Goal: Task Accomplishment & Management: Use online tool/utility

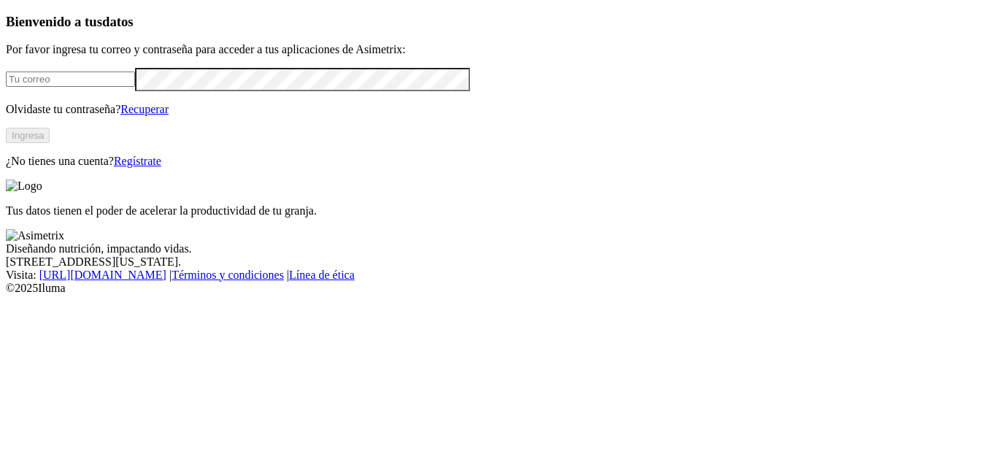
type input "[PERSON_NAME][EMAIL_ADDRESS][PERSON_NAME][DOMAIN_NAME]"
click at [50, 143] on button "Ingresa" at bounding box center [28, 135] width 44 height 15
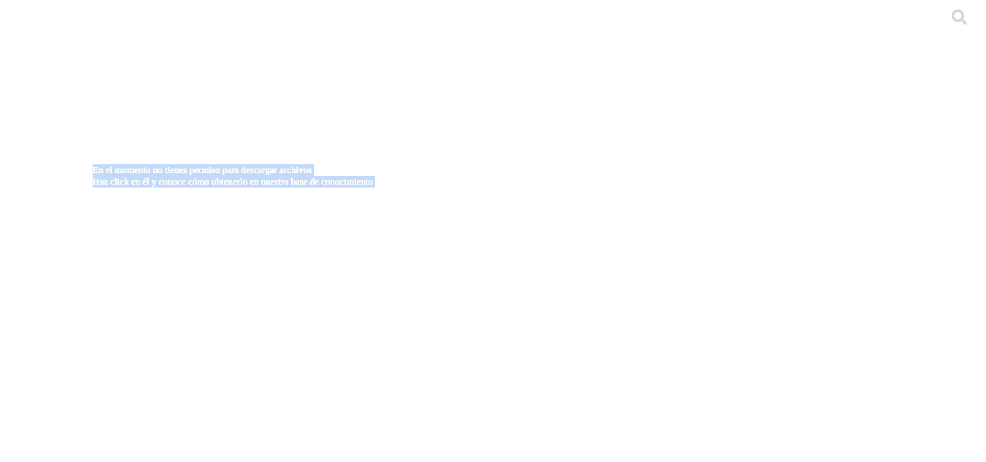
drag, startPoint x: 342, startPoint y: 217, endPoint x: 153, endPoint y: 219, distance: 189.0
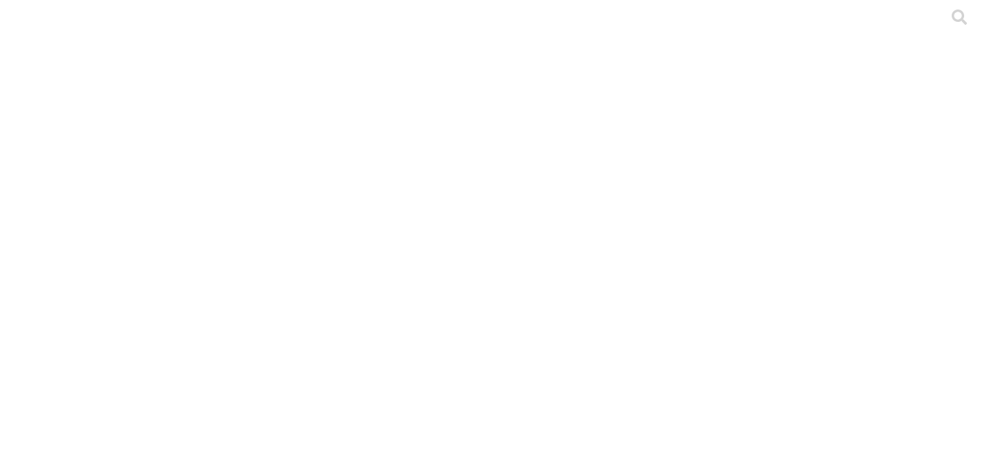
drag, startPoint x: 91, startPoint y: 136, endPoint x: 121, endPoint y: 128, distance: 31.2
